Goal: Check status

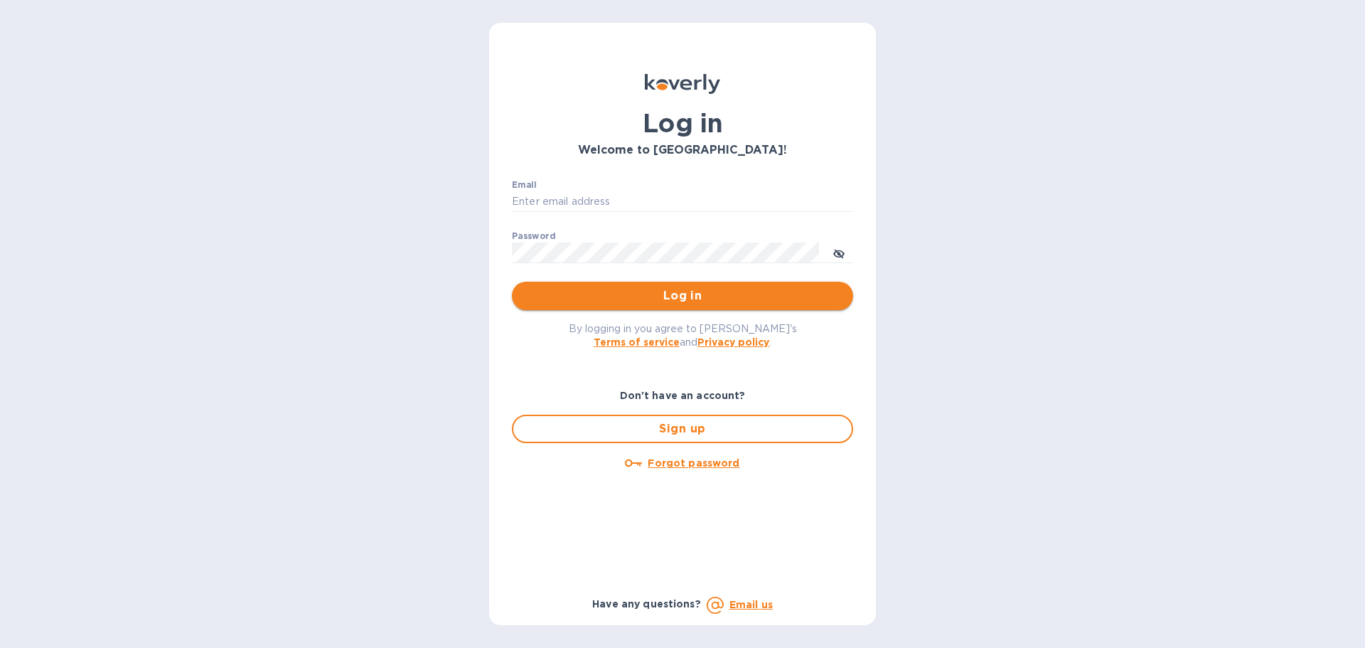
type input "[EMAIL_ADDRESS][DOMAIN_NAME]"
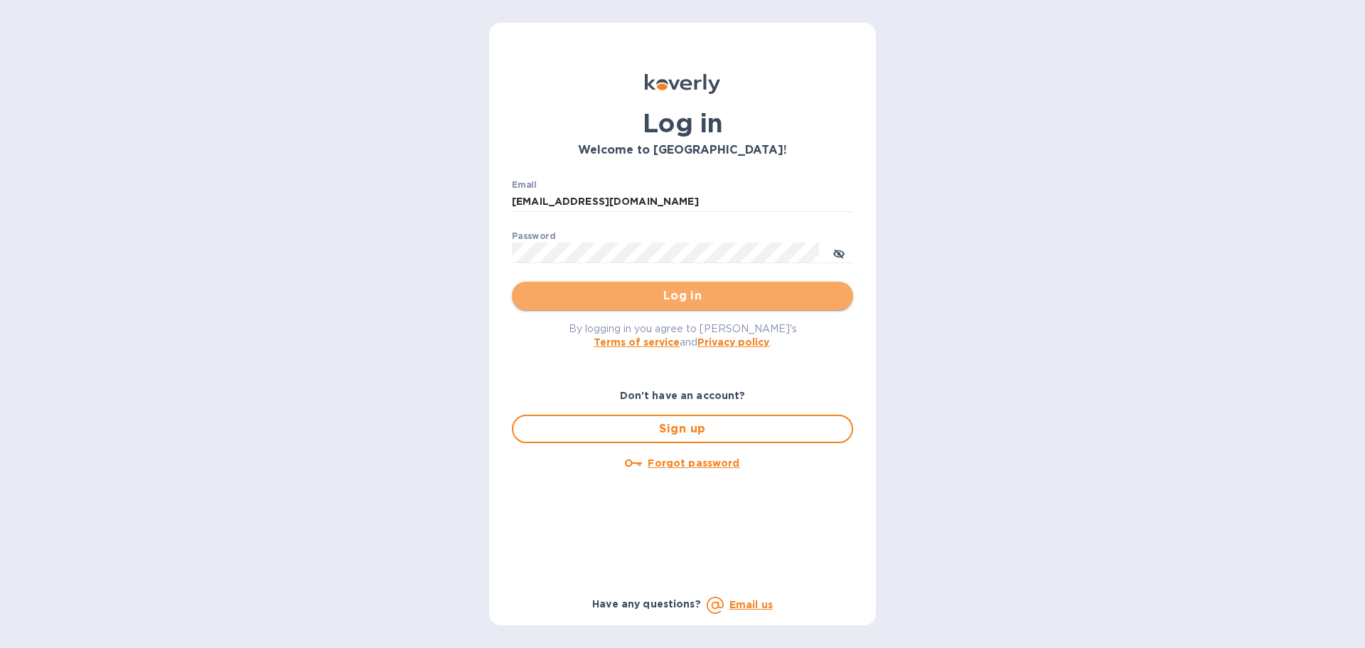
click at [572, 286] on button "Log in" at bounding box center [682, 296] width 341 height 28
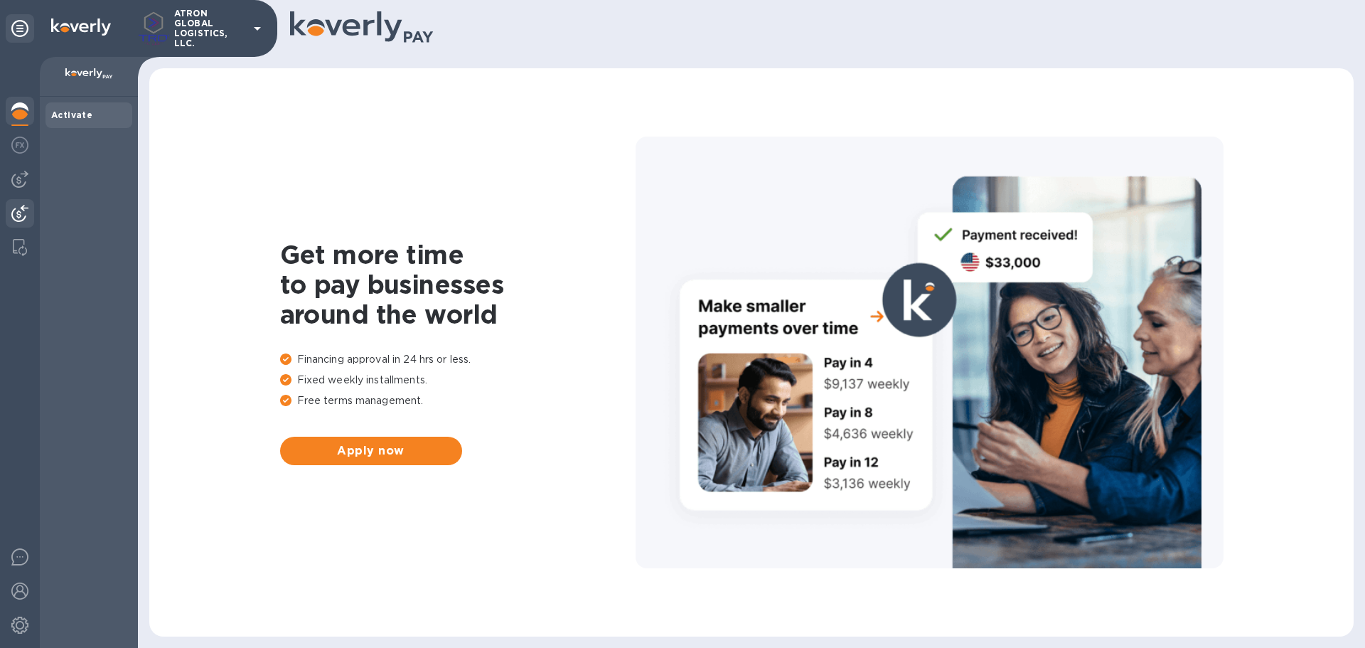
click at [27, 206] on img at bounding box center [19, 213] width 17 height 17
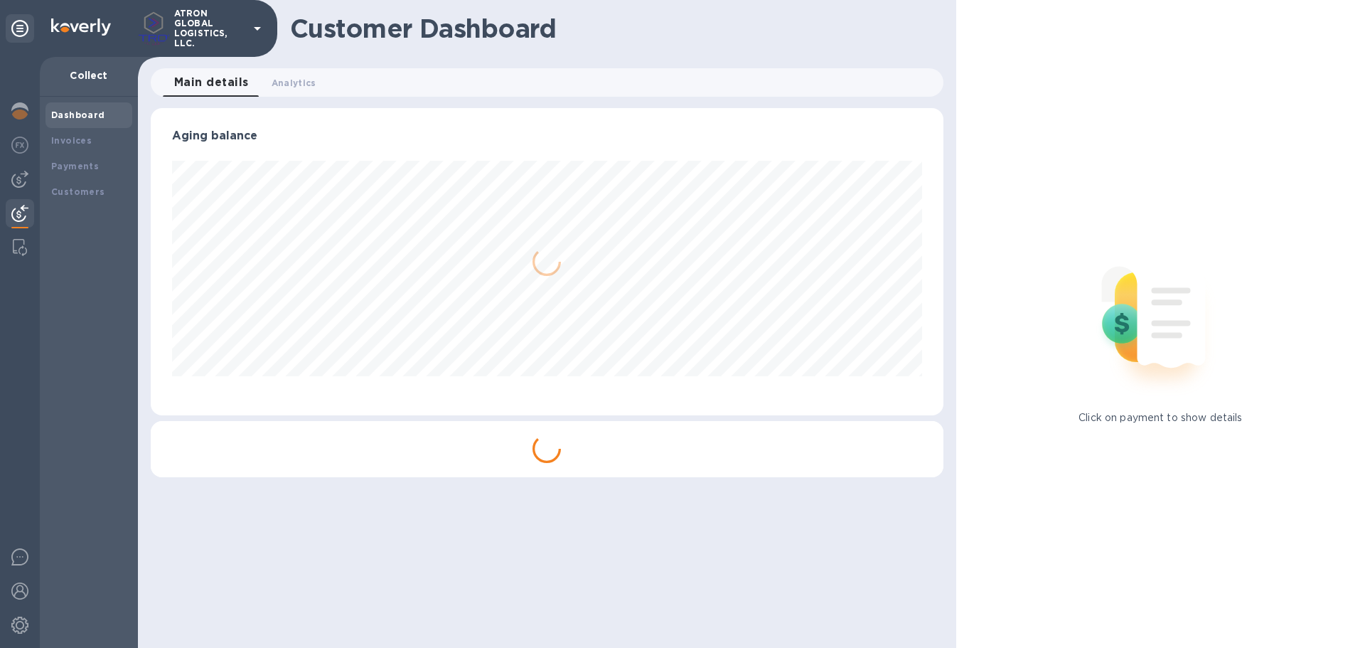
scroll to position [307, 792]
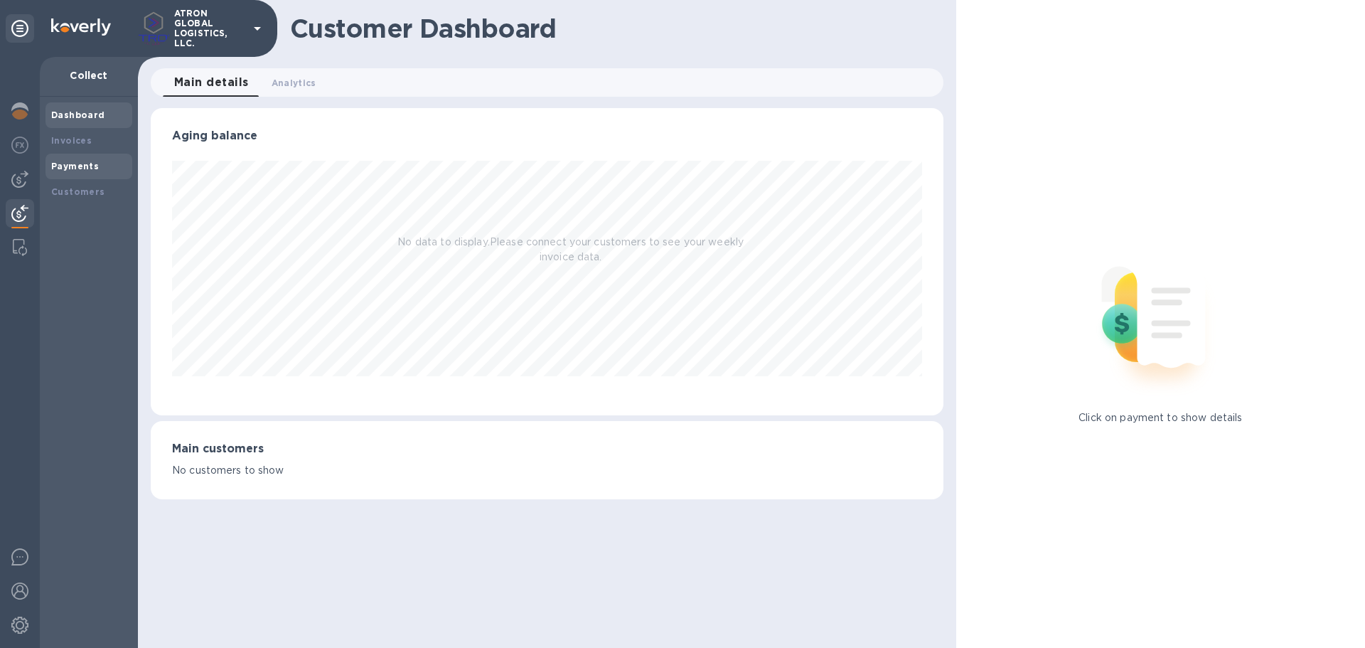
click at [87, 166] on b "Payments" at bounding box center [75, 166] width 48 height 11
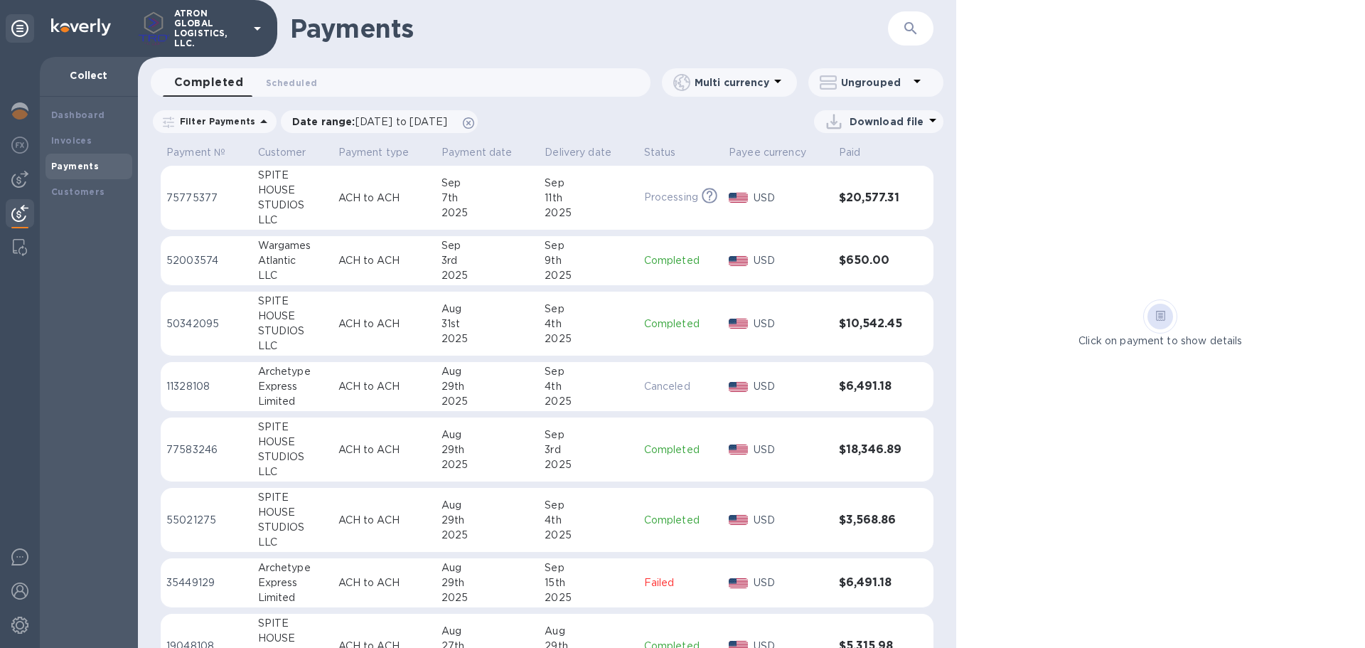
click at [840, 256] on h3 "$650.00" at bounding box center [871, 261] width 65 height 14
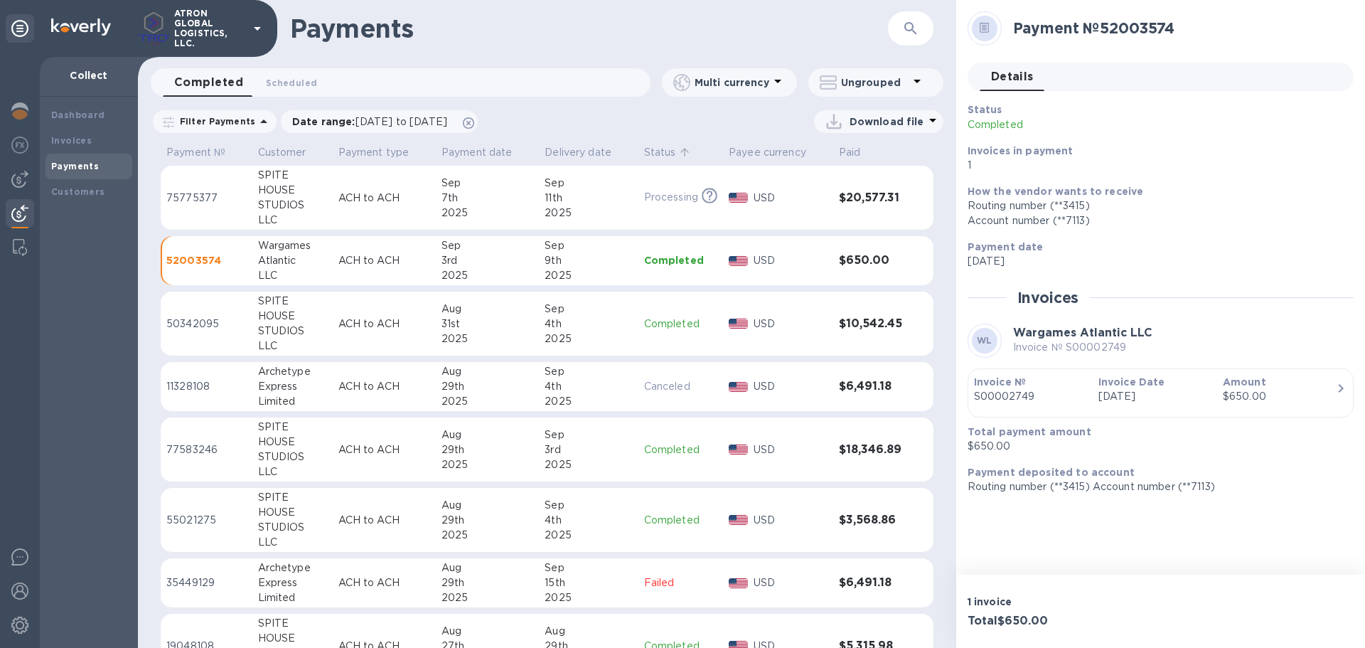
click at [664, 151] on p "Status" at bounding box center [660, 152] width 32 height 15
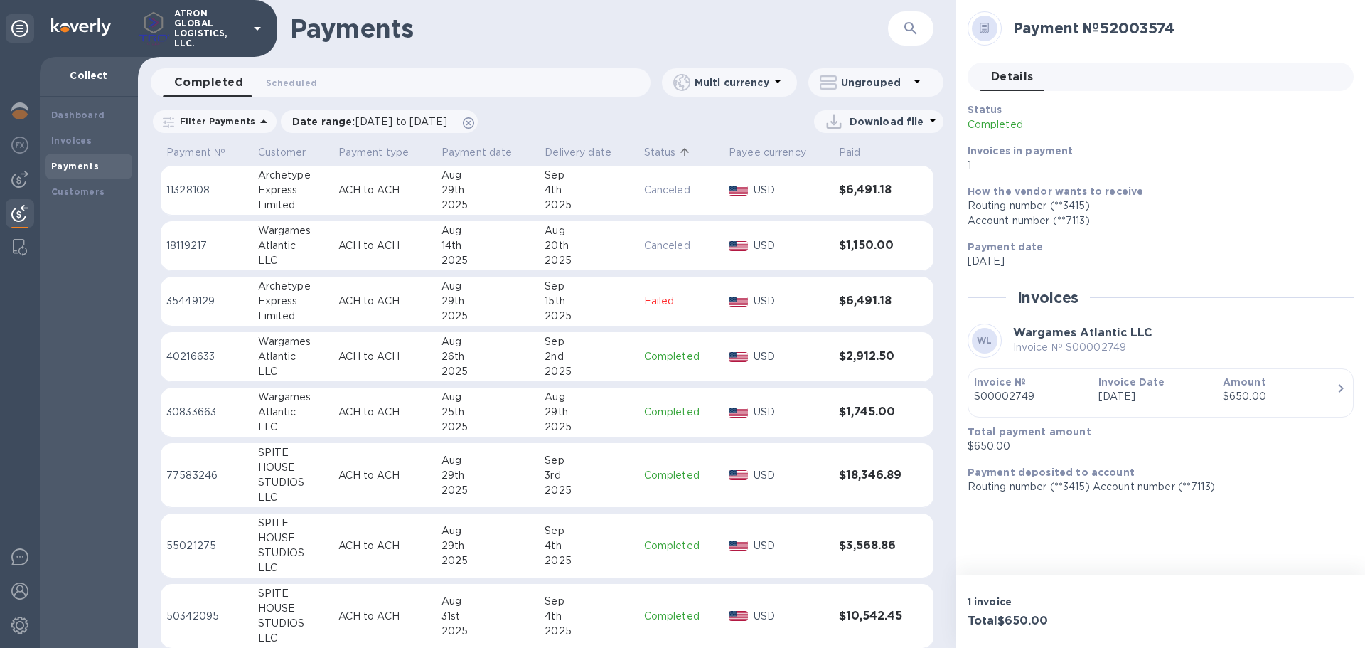
click at [655, 158] on p "Status" at bounding box center [660, 152] width 32 height 15
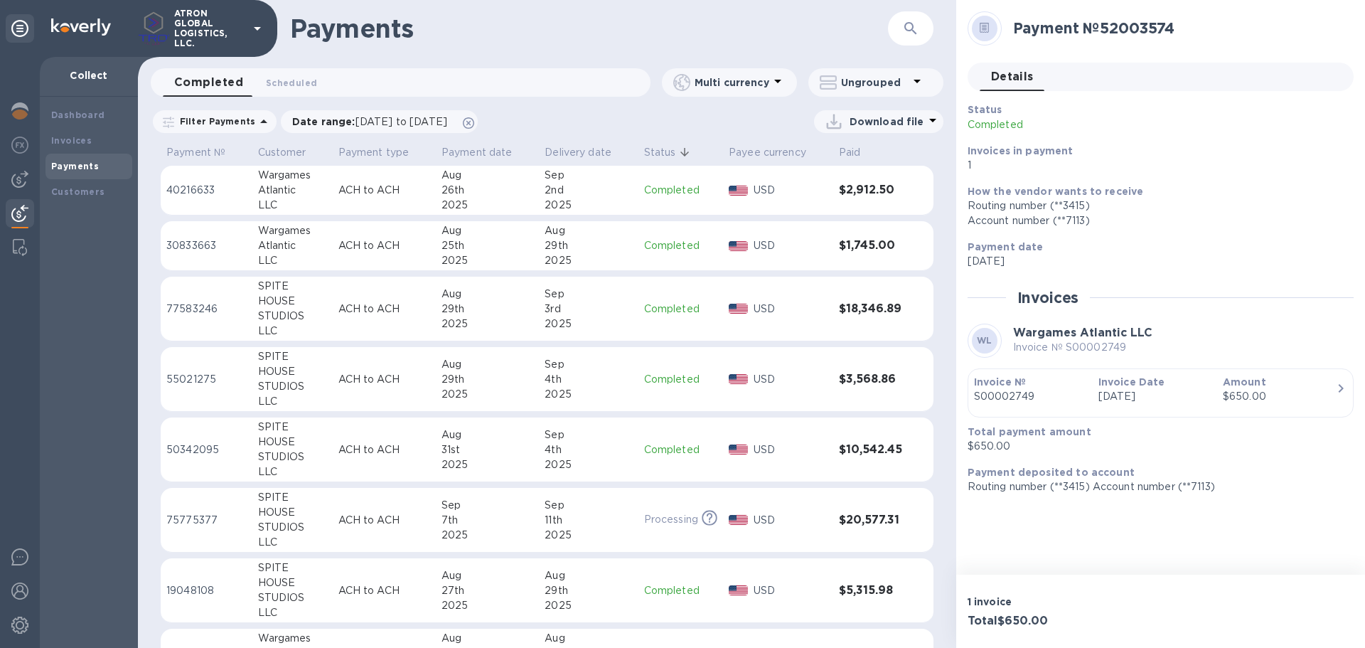
click at [665, 151] on p "Status" at bounding box center [660, 152] width 32 height 15
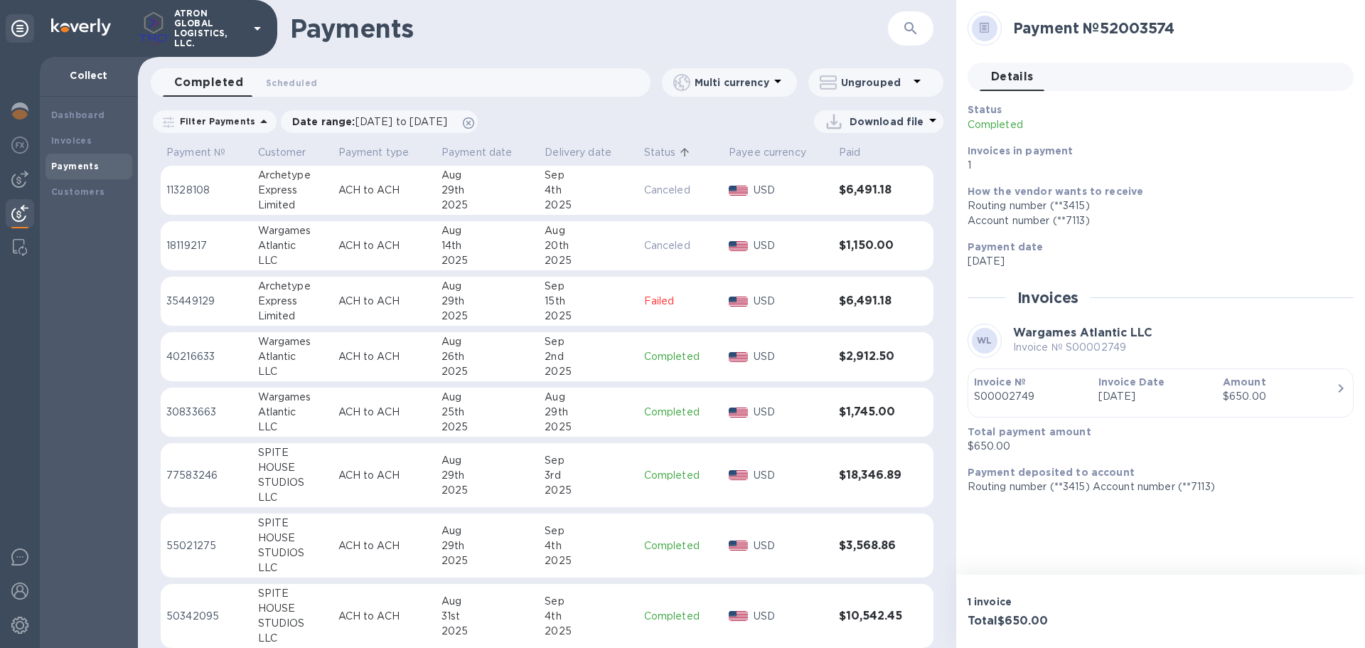
click at [841, 89] on p "Ungrouped" at bounding box center [875, 82] width 68 height 14
click at [222, 124] on div at bounding box center [682, 324] width 1365 height 648
click at [255, 122] on icon at bounding box center [263, 121] width 17 height 17
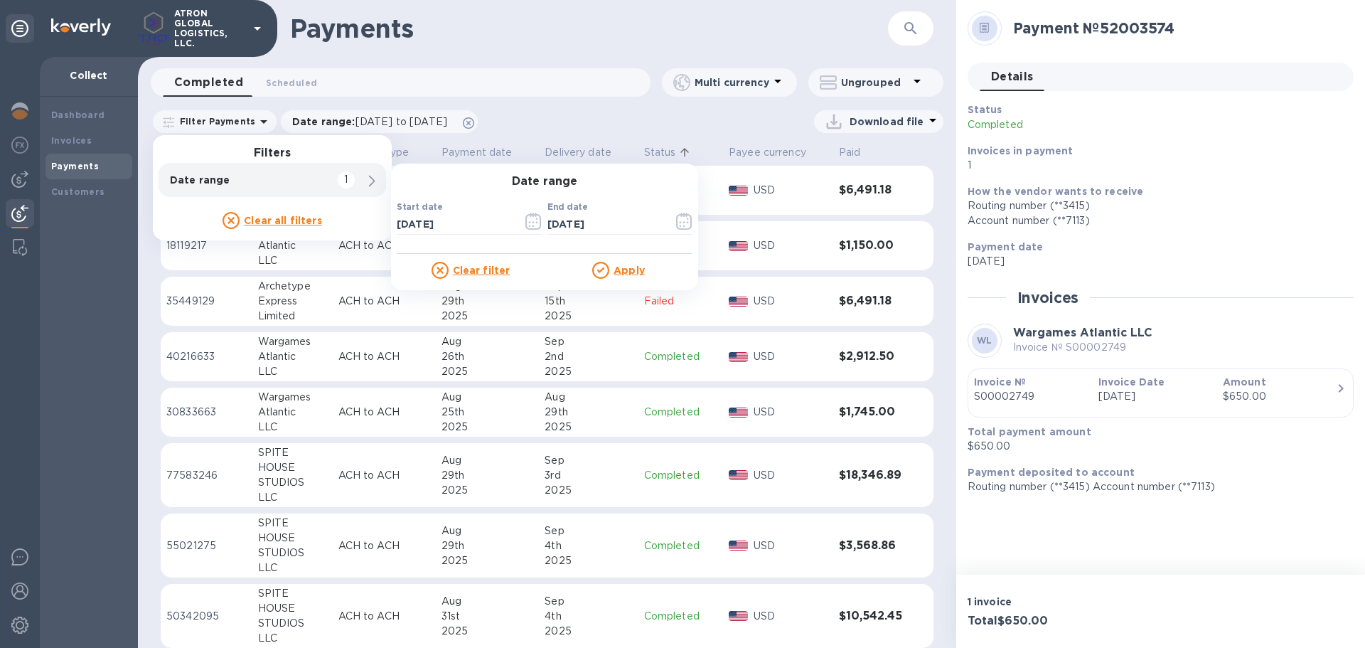
click at [480, 272] on u "Clear filter" at bounding box center [482, 269] width 58 height 11
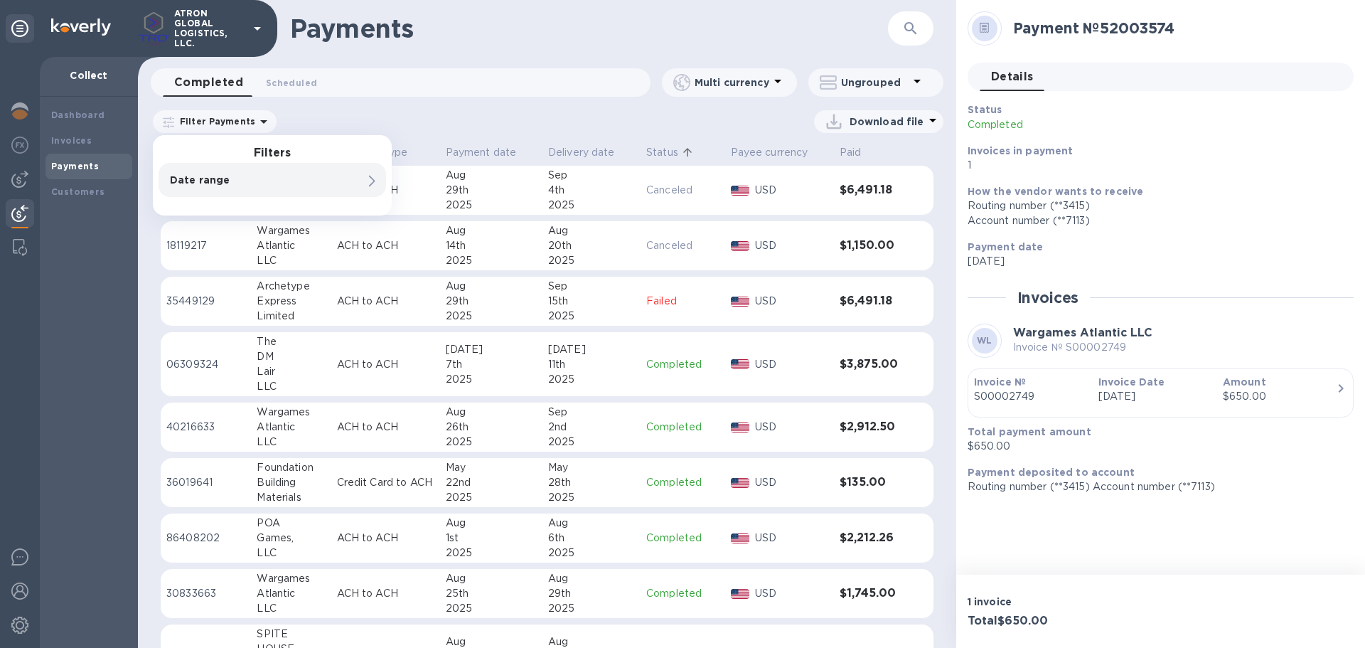
click at [402, 113] on div "Download file" at bounding box center [613, 121] width 659 height 23
click at [554, 160] on th "Delivery date" at bounding box center [591, 153] width 98 height 25
click at [557, 152] on p "Delivery date" at bounding box center [581, 152] width 67 height 15
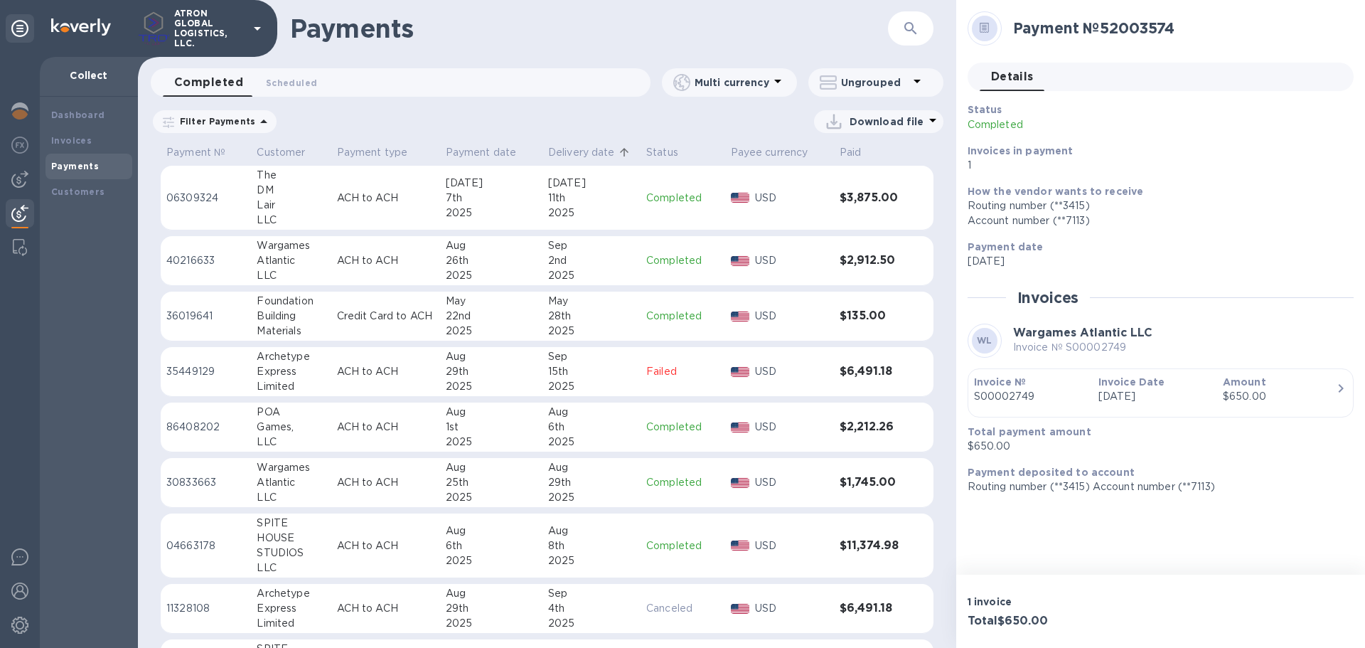
click at [582, 154] on p "Delivery date" at bounding box center [581, 152] width 67 height 15
click at [587, 153] on p "Delivery date" at bounding box center [581, 152] width 67 height 15
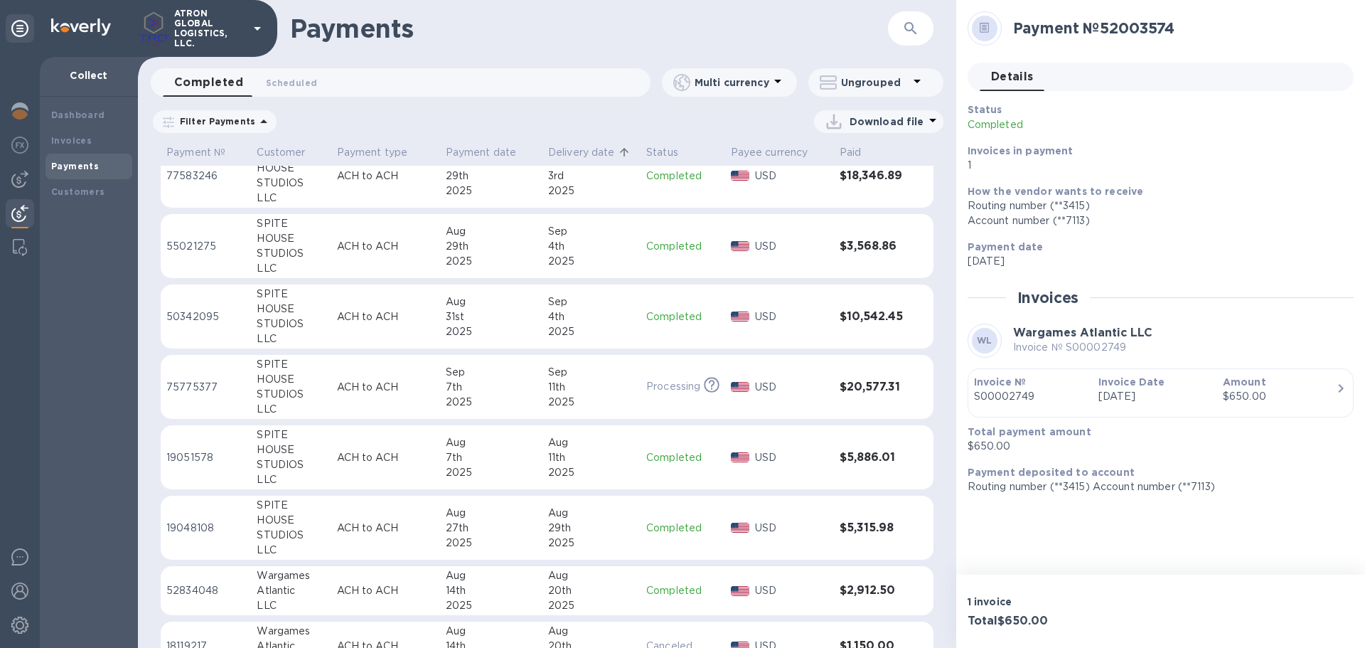
scroll to position [587, 0]
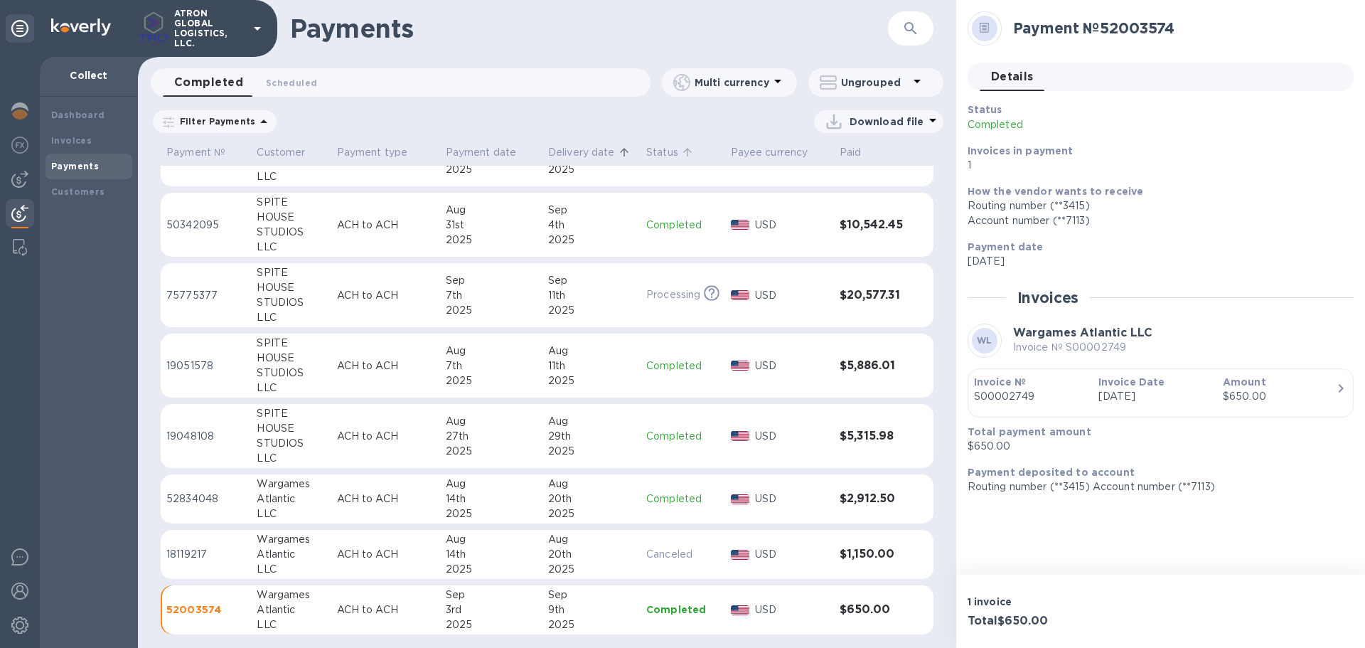
click at [663, 155] on p "Status" at bounding box center [662, 152] width 32 height 15
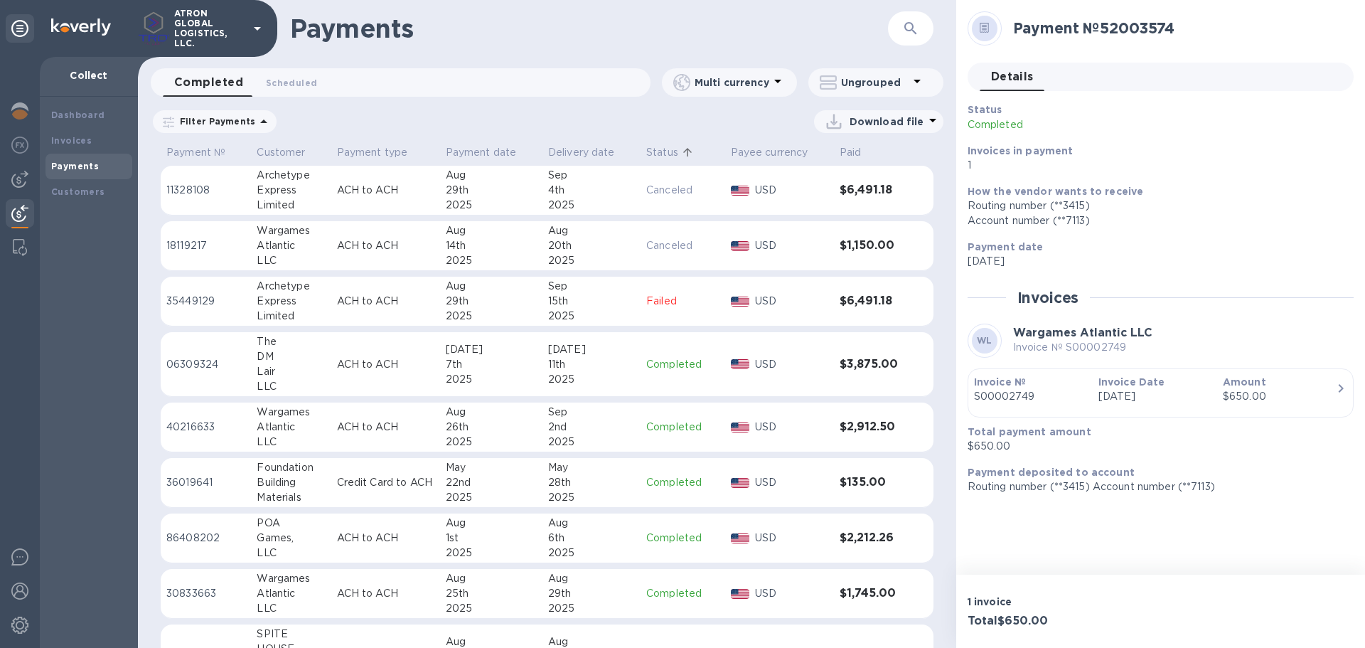
click at [656, 287] on td "Failed" at bounding box center [683, 302] width 84 height 50
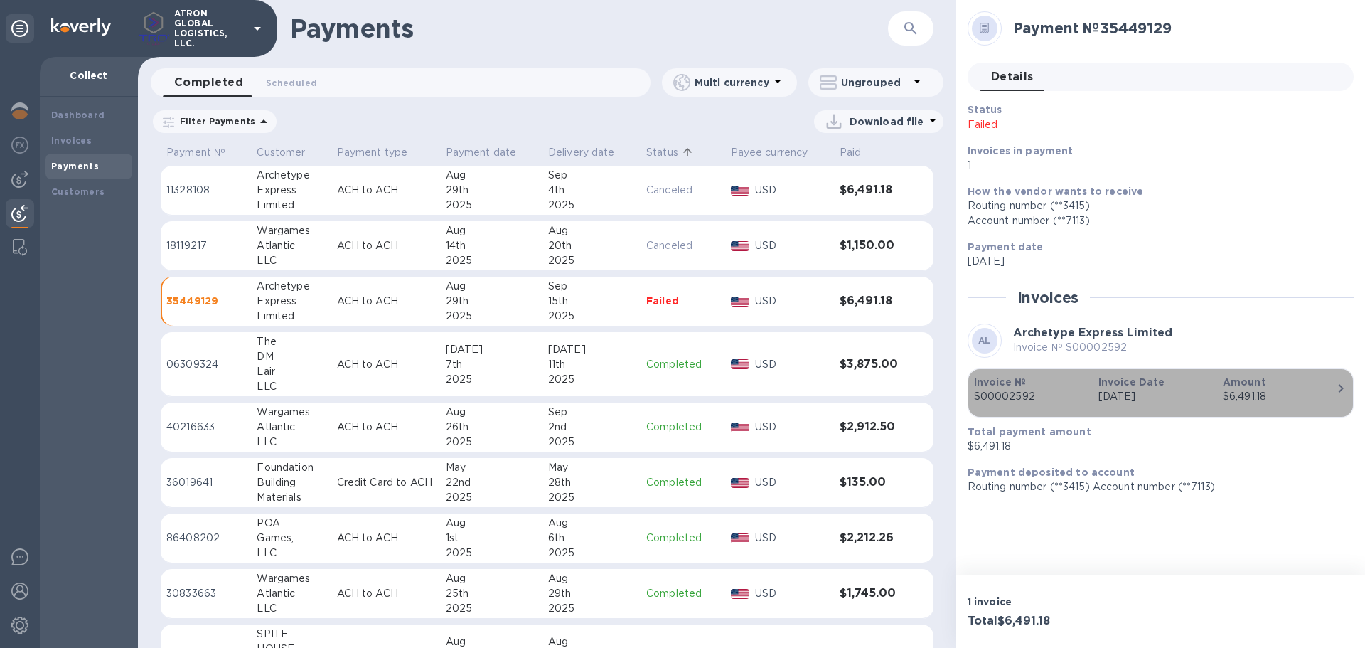
click at [1312, 385] on p "Amount" at bounding box center [1279, 382] width 113 height 14
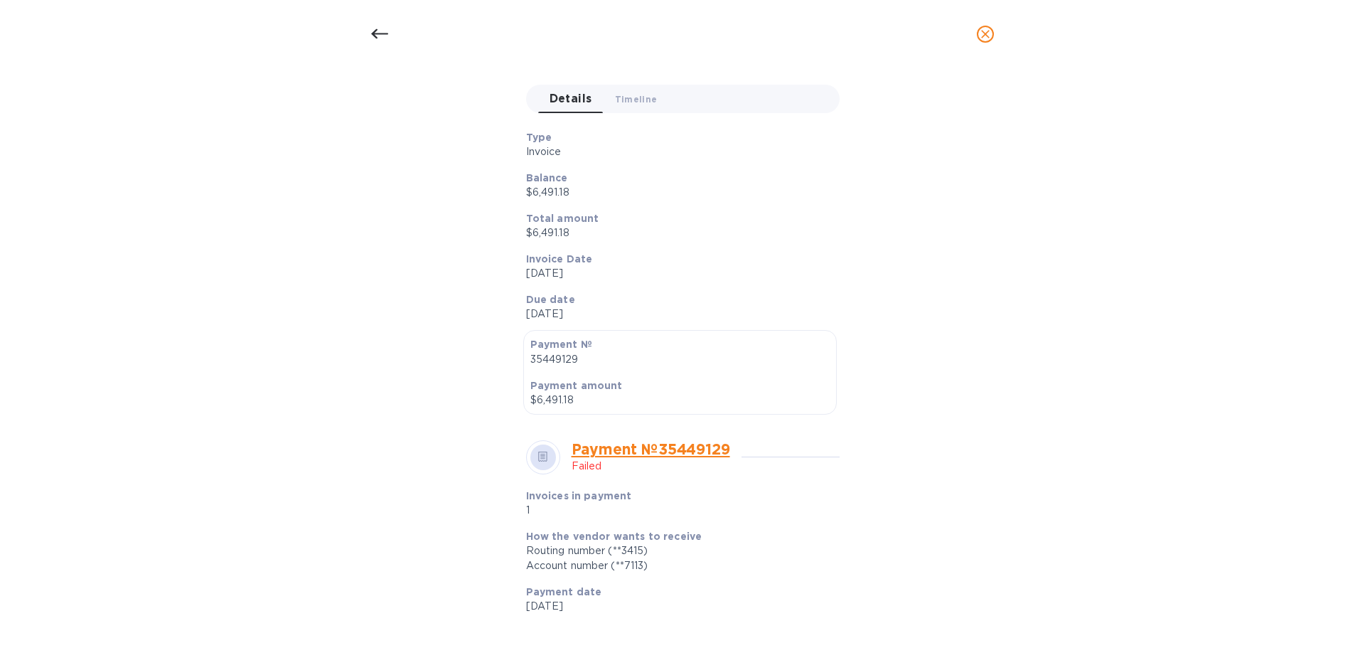
scroll to position [384, 0]
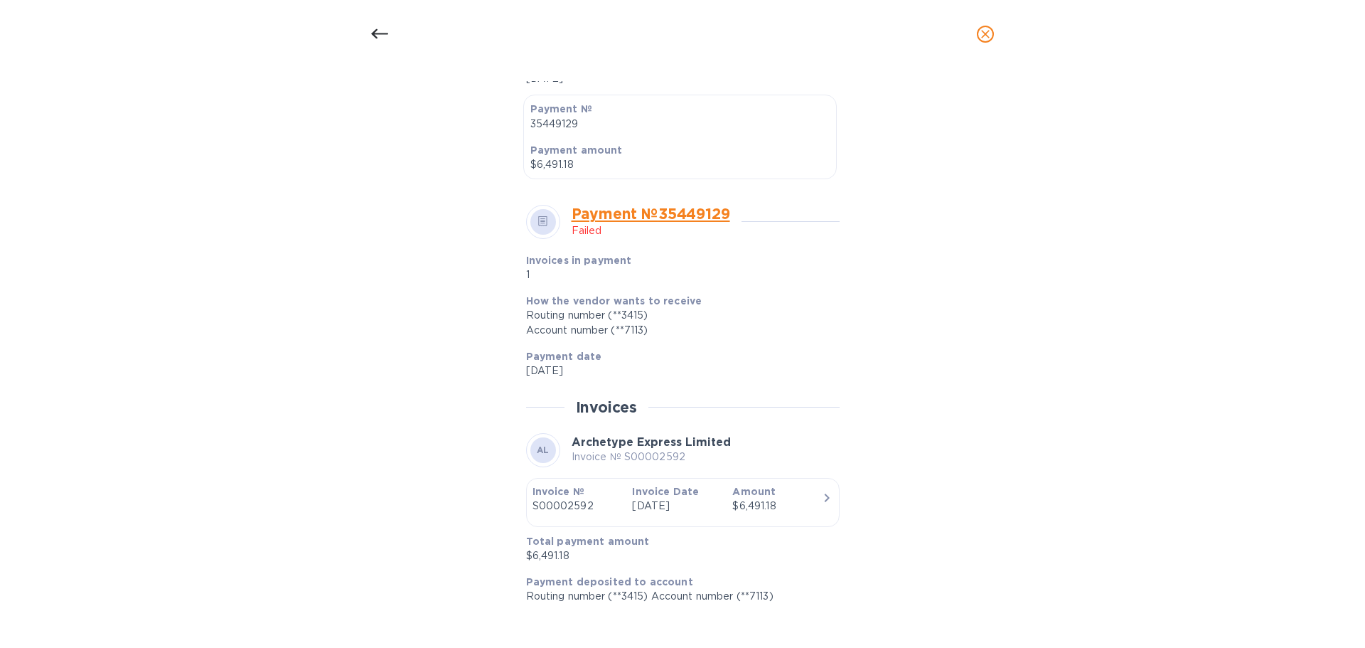
click at [360, 34] on div at bounding box center [682, 34] width 1365 height 68
